Goal: Transaction & Acquisition: Purchase product/service

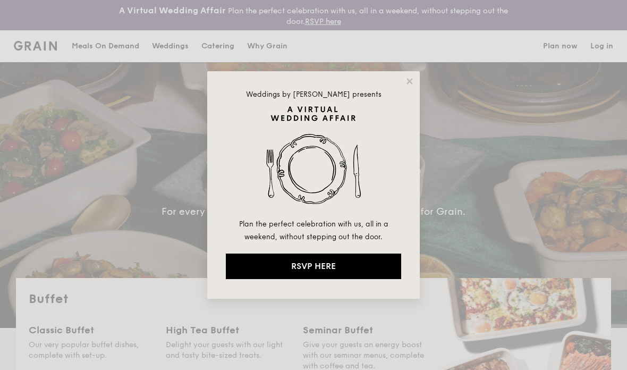
select select
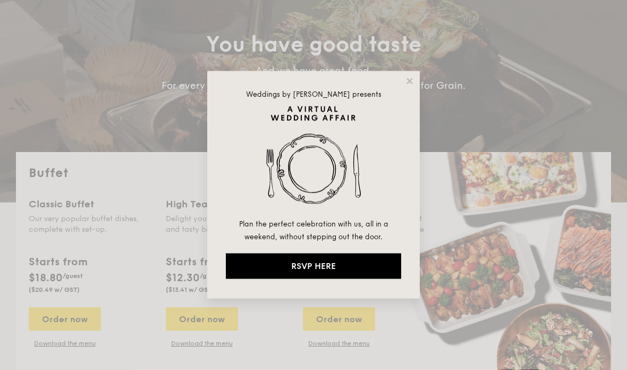
scroll to position [130, 0]
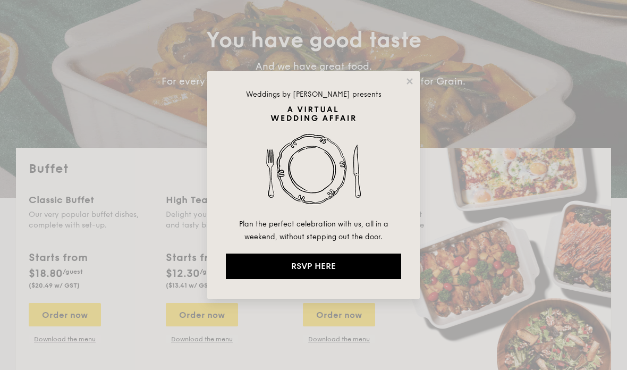
click at [402, 82] on div "Weddings by [PERSON_NAME] presents Plan the perfect celebration with us, all in…" at bounding box center [313, 184] width 212 height 227
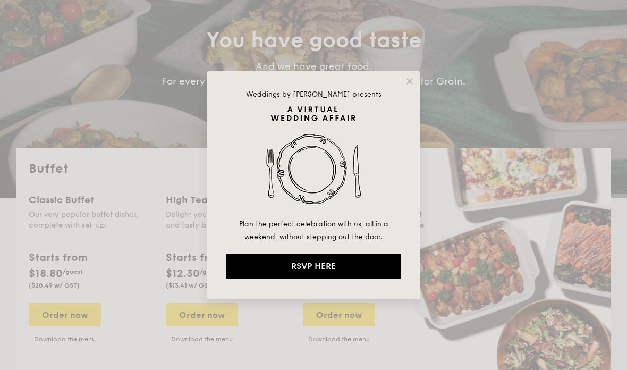
click at [403, 81] on div "Weddings by [PERSON_NAME] presents Plan the perfect celebration with us, all in…" at bounding box center [313, 184] width 212 height 227
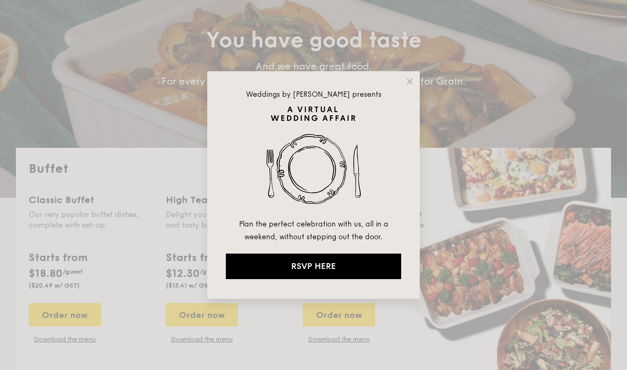
click at [409, 69] on div "Weddings by [PERSON_NAME] presents Plan the perfect celebration with us, all in…" at bounding box center [313, 185] width 627 height 370
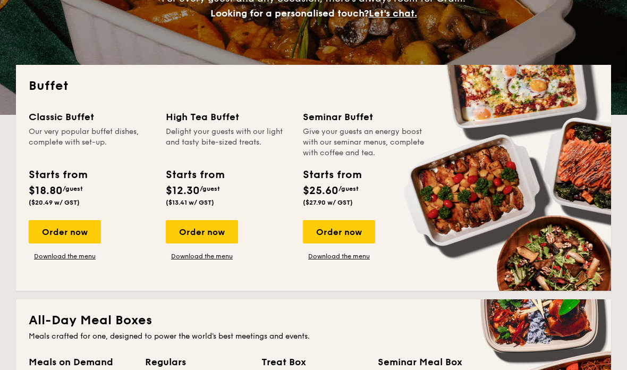
scroll to position [212, 0]
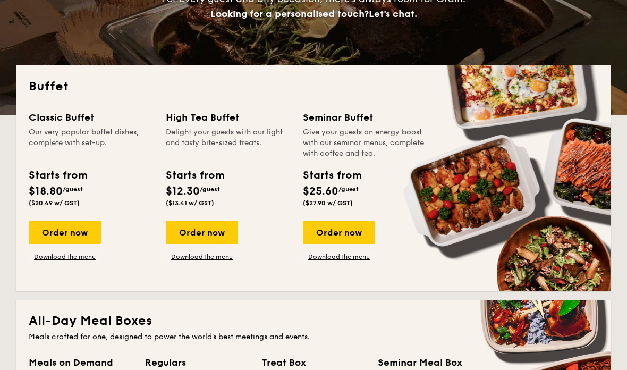
click at [50, 234] on div "Order now" at bounding box center [65, 231] width 72 height 23
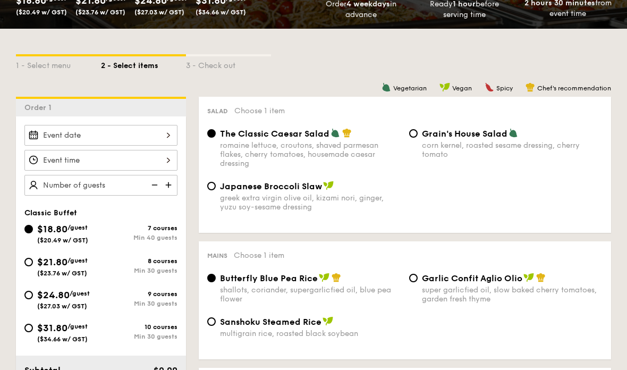
scroll to position [233, 0]
click at [27, 271] on div "$21.80 /guest ($23.76 w/ GST)" at bounding box center [62, 265] width 76 height 22
click at [27, 266] on input "$21.80 /guest ($23.76 w/ GST) 8 courses Min 30 guests" at bounding box center [28, 262] width 8 height 8
radio input "true"
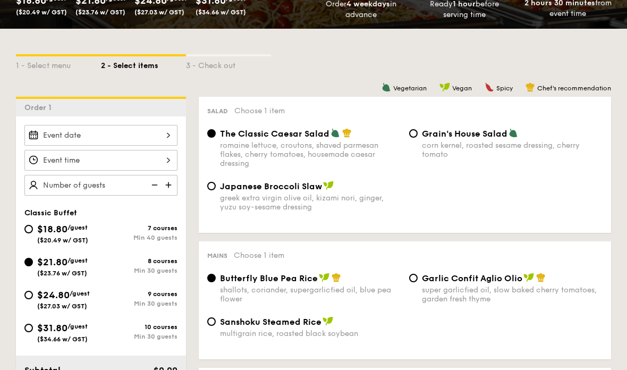
radio input "true"
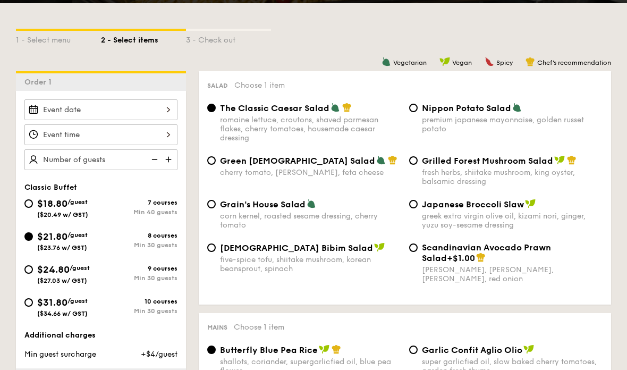
scroll to position [259, 0]
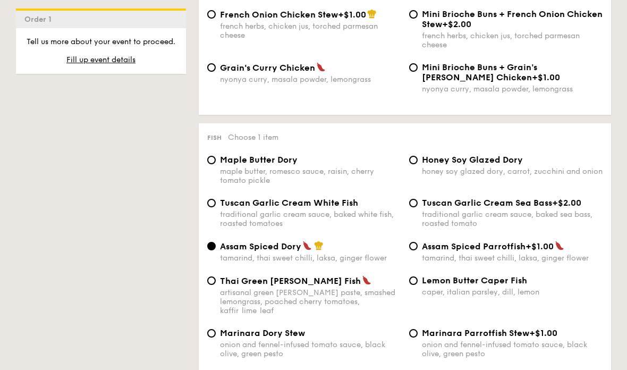
select select
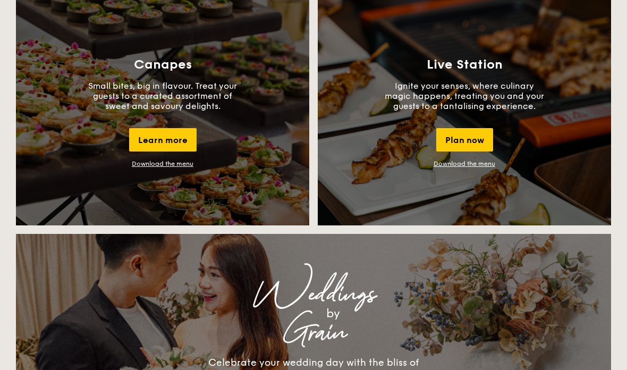
scroll to position [255, 0]
